Goal: Download file/media

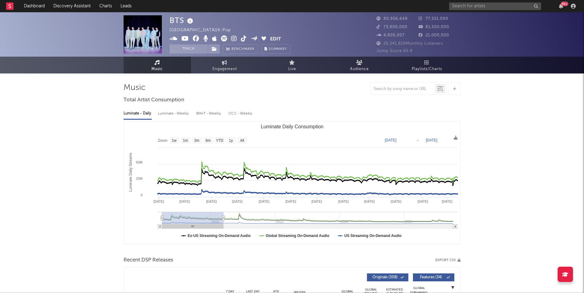
select select "All"
click at [466, 8] on input "text" at bounding box center [495, 6] width 92 height 8
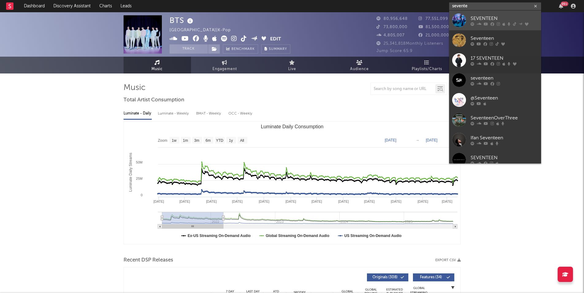
type input "sevente"
click at [483, 23] on div at bounding box center [504, 24] width 67 height 4
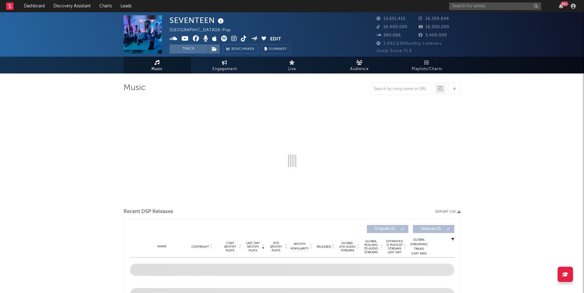
select select "6m"
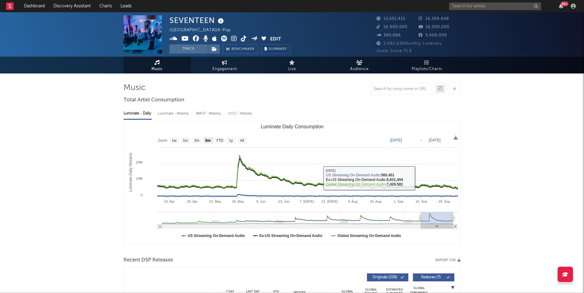
click at [396, 138] on text "[DATE]" at bounding box center [396, 140] width 12 height 4
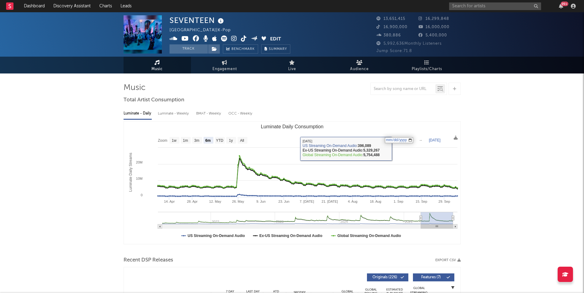
click at [397, 141] on input "[DATE]" at bounding box center [399, 140] width 29 height 6
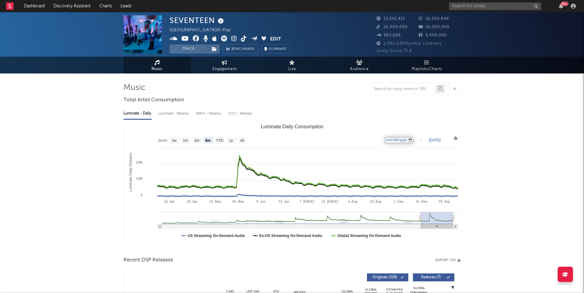
click at [404, 140] on input "[DATE]" at bounding box center [399, 140] width 29 height 6
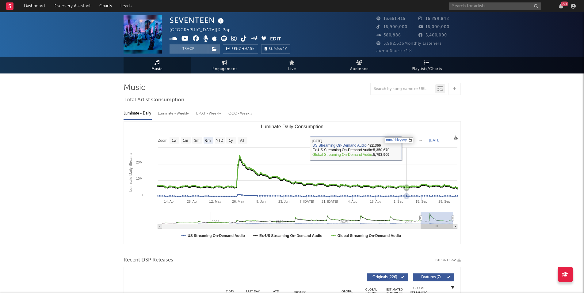
type input "[DATE]"
select select "All"
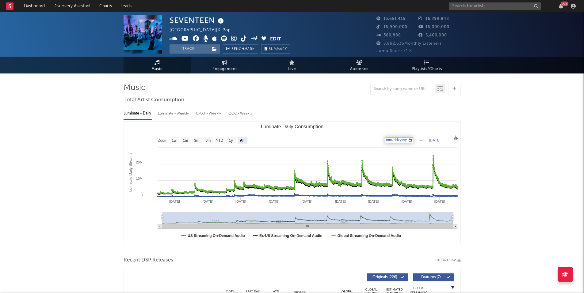
click at [441, 142] on text "[DATE]" at bounding box center [435, 140] width 12 height 4
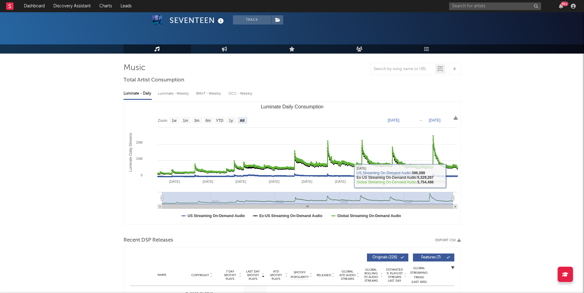
scroll to position [31, 0]
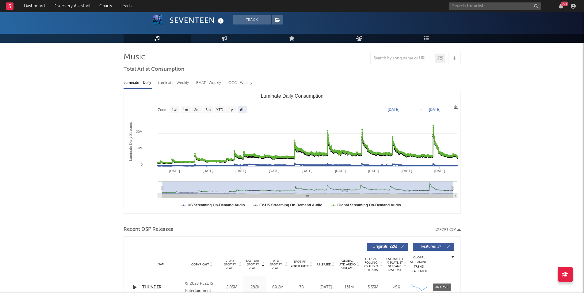
click at [399, 109] on text "[DATE]" at bounding box center [394, 110] width 12 height 4
click at [396, 109] on input "[DATE]" at bounding box center [397, 110] width 29 height 6
click at [407, 110] on input "[DATE]" at bounding box center [397, 110] width 29 height 6
type input "[DATE]"
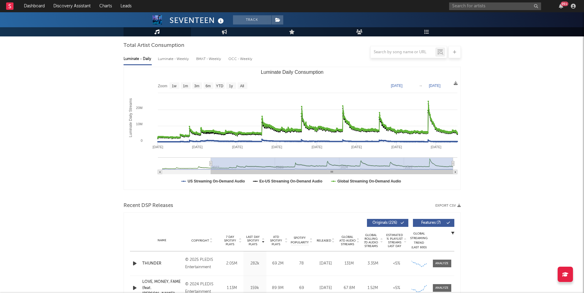
scroll to position [61, 0]
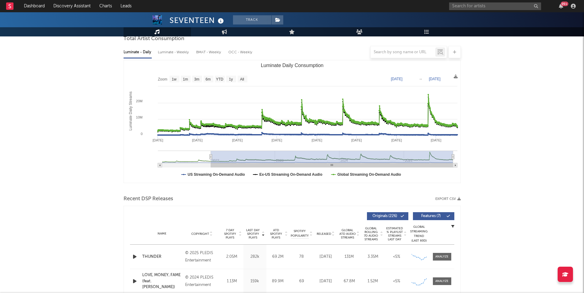
click at [453, 198] on button "Export CSV" at bounding box center [447, 199] width 25 height 4
